Goal: Task Accomplishment & Management: Complete application form

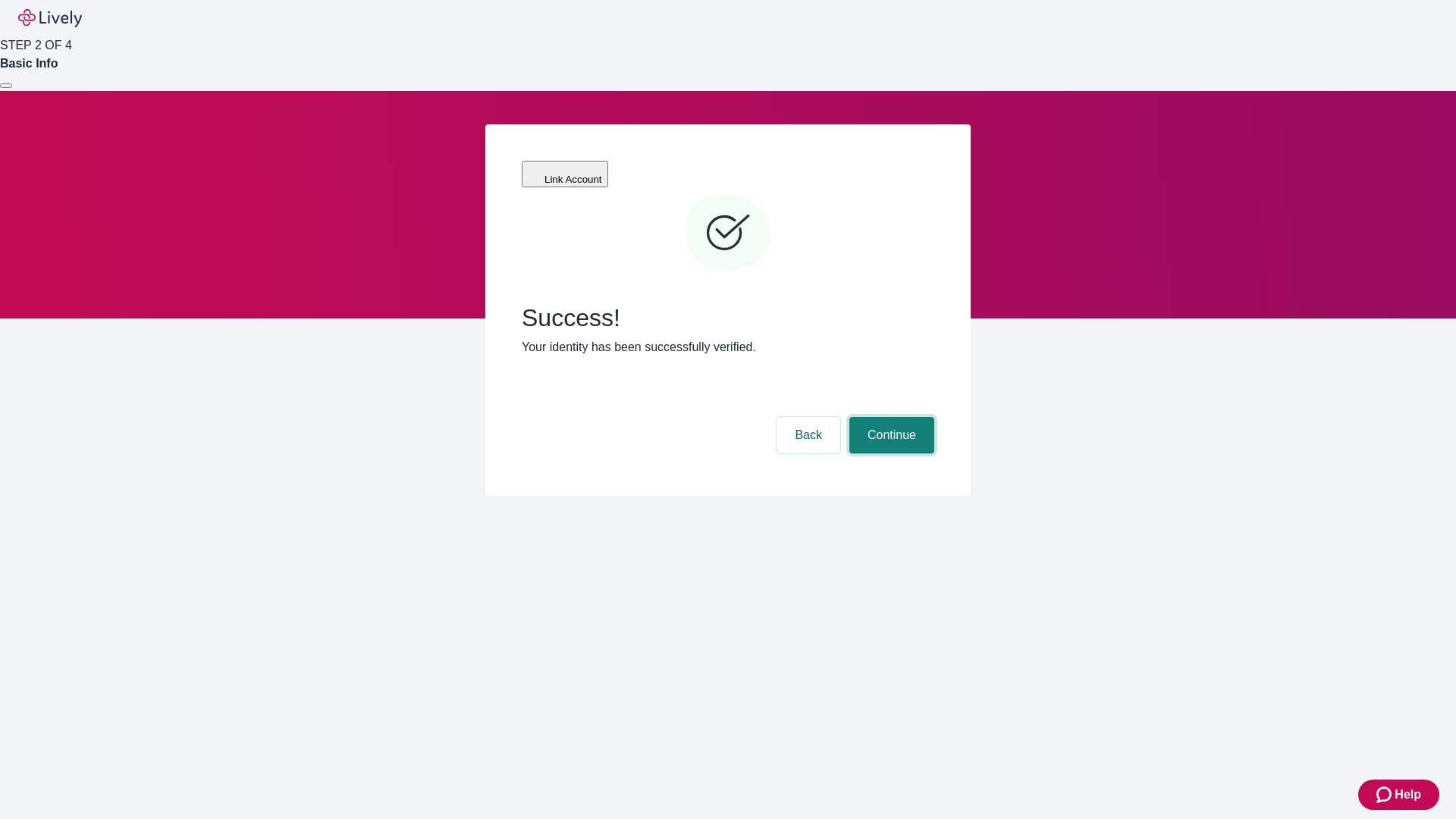
click at [889, 417] on button "Continue" at bounding box center [891, 435] width 85 height 36
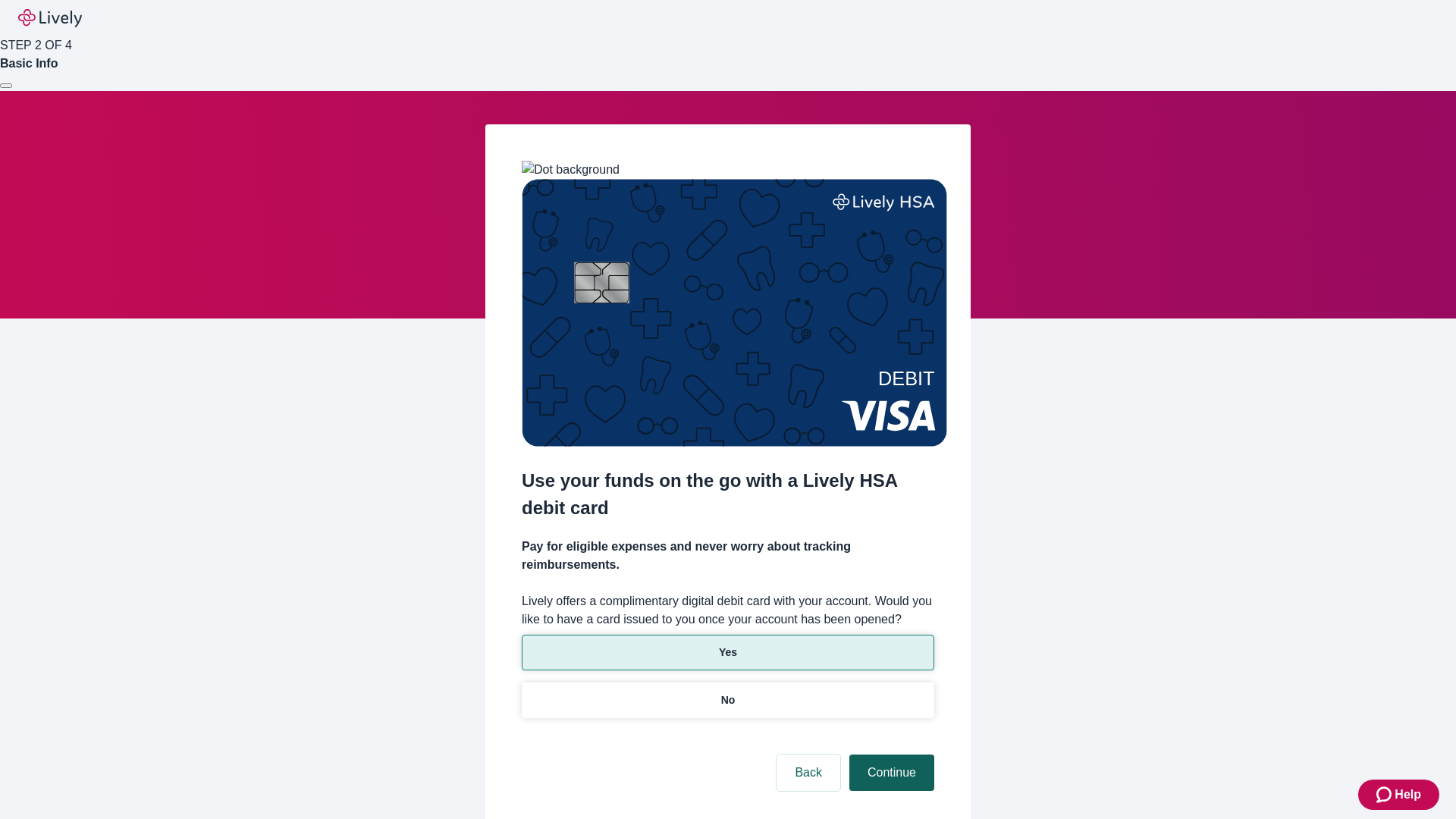
click at [727, 645] on p "Yes" at bounding box center [728, 653] width 19 height 16
click at [889, 754] on button "Continue" at bounding box center [891, 772] width 85 height 36
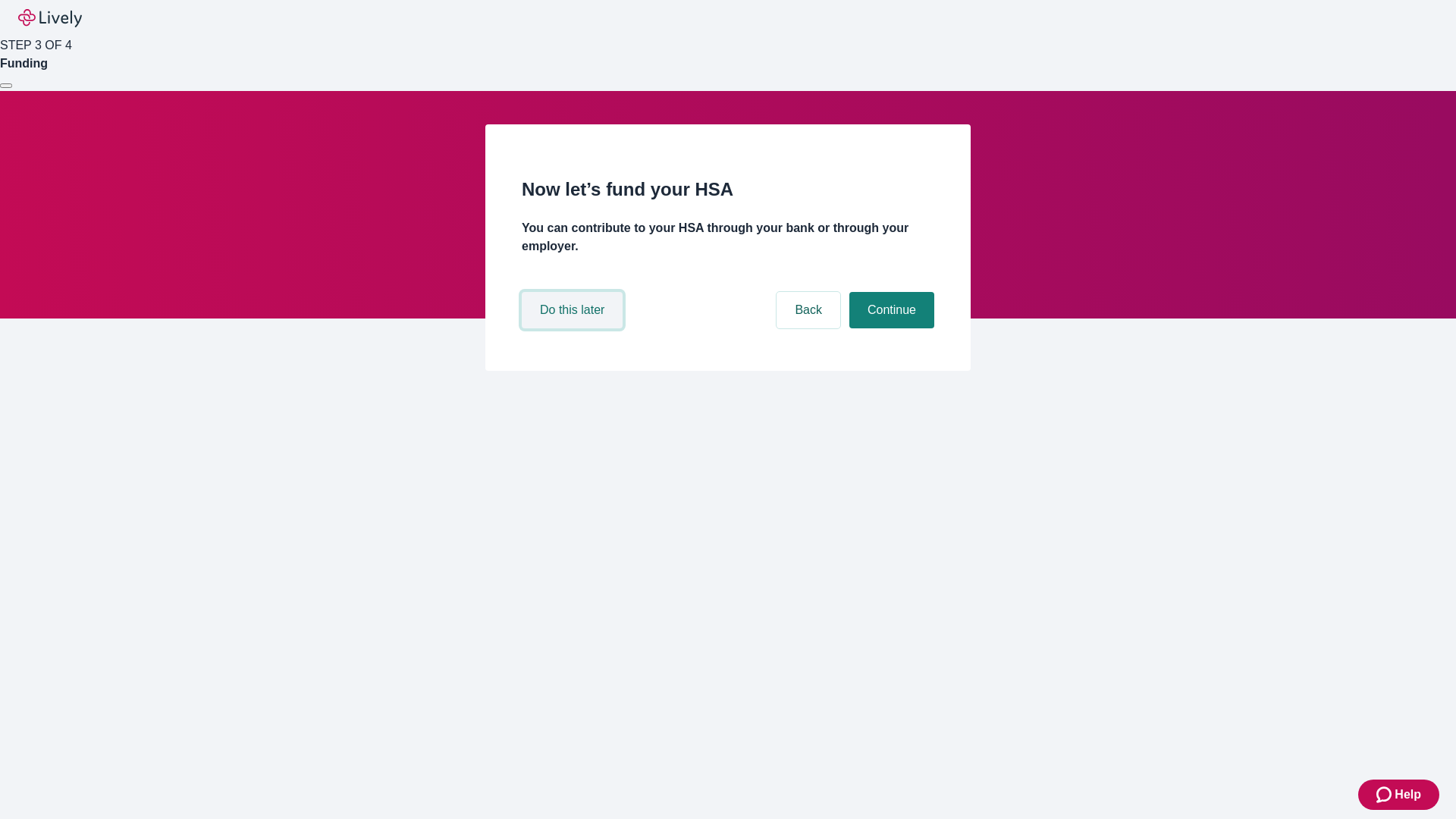
click at [574, 328] on button "Do this later" at bounding box center [571, 310] width 101 height 36
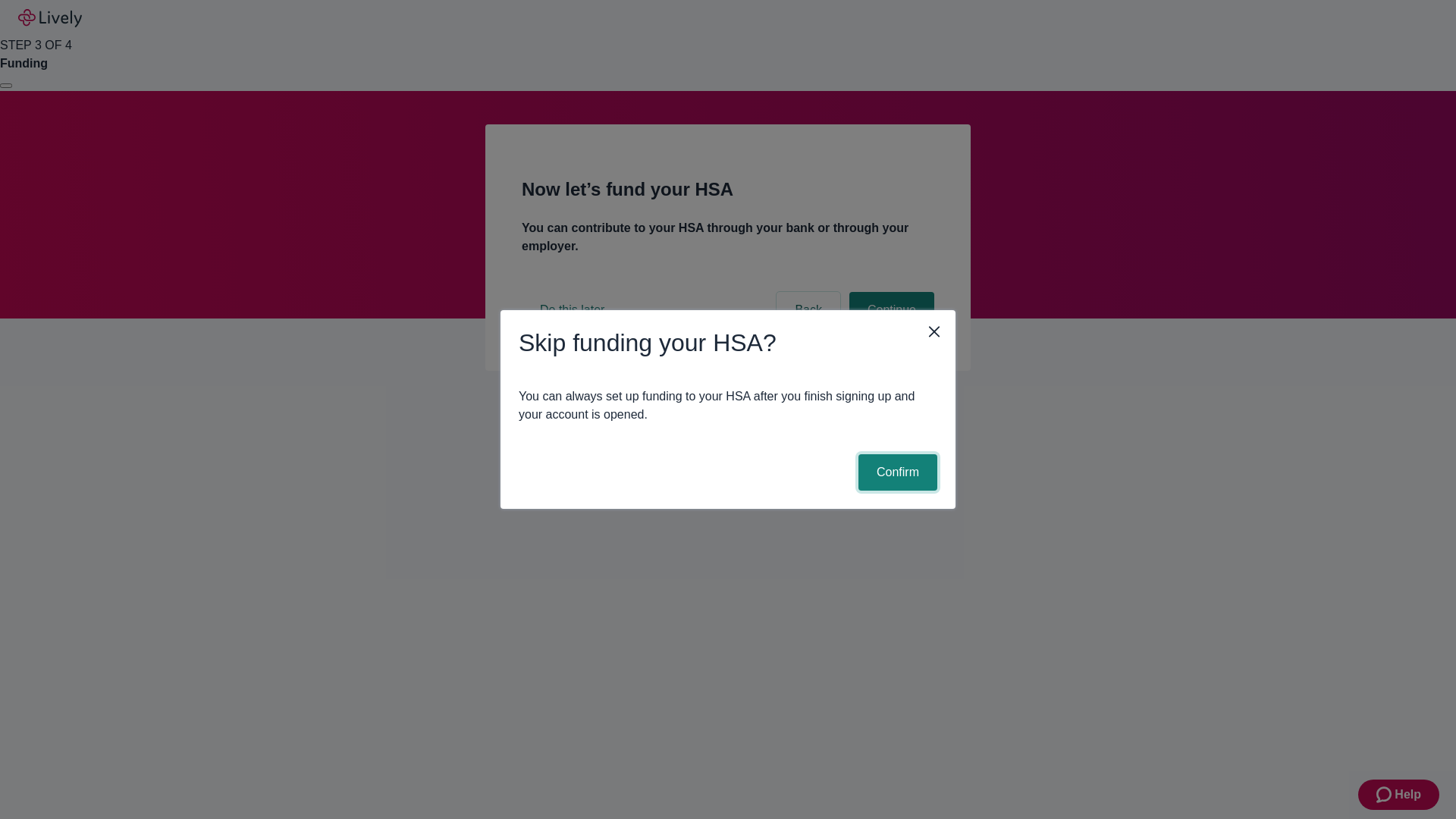
click at [896, 472] on button "Confirm" at bounding box center [898, 472] width 79 height 36
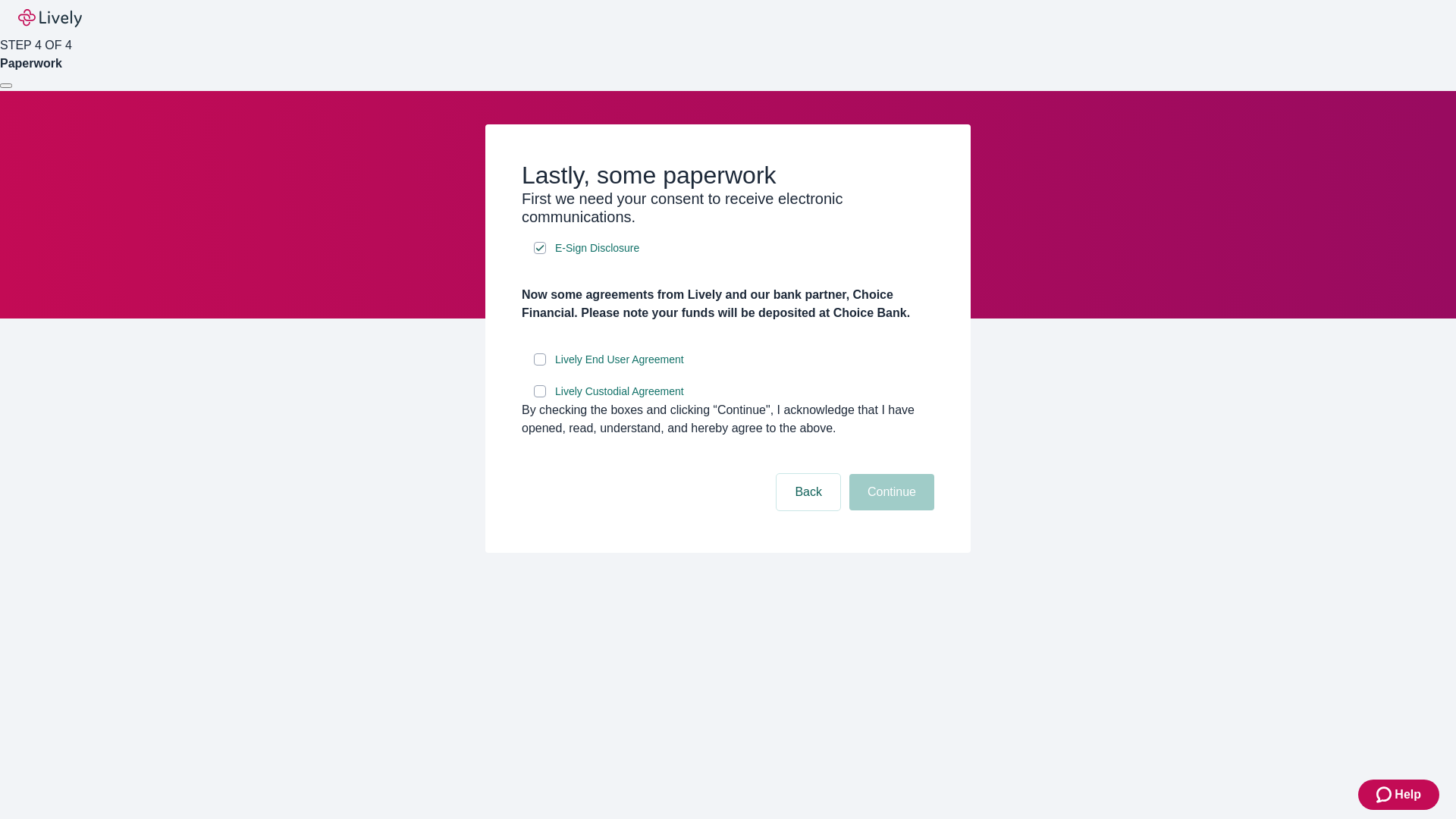
click at [540, 366] on input "Lively End User Agreement" at bounding box center [539, 359] width 12 height 12
checkbox input "true"
click at [540, 397] on input "Lively Custodial Agreement" at bounding box center [539, 391] width 12 height 12
checkbox input "true"
click at [889, 510] on button "Continue" at bounding box center [891, 491] width 85 height 36
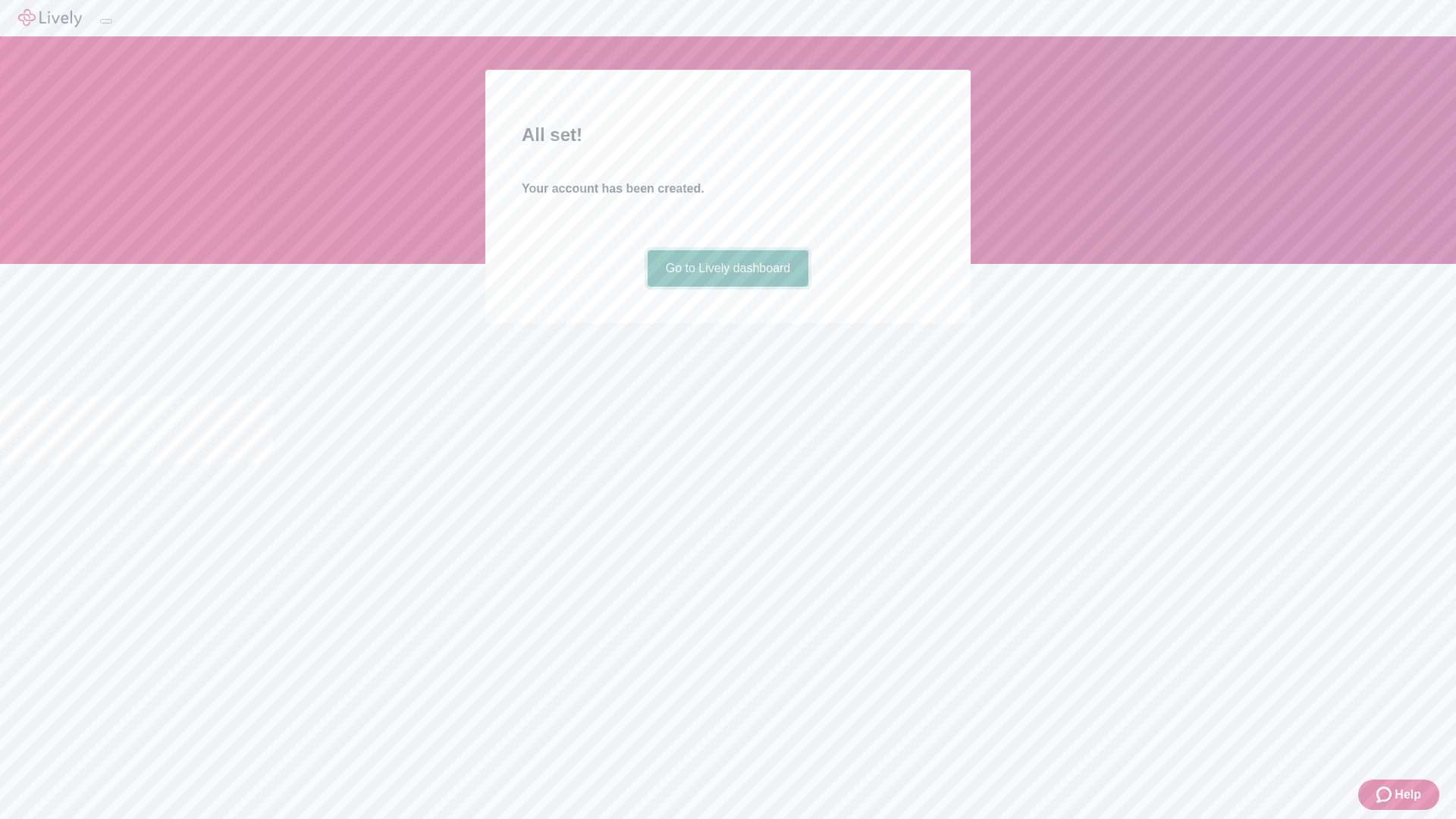
click at [727, 286] on link "Go to Lively dashboard" at bounding box center [728, 268] width 161 height 36
